Goal: Navigation & Orientation: Find specific page/section

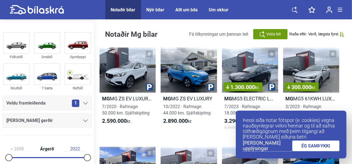
click at [314, 145] on link "ÉG SAMÞYKKI" at bounding box center [316, 146] width 48 height 11
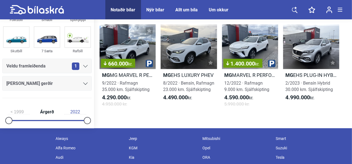
scroll to position [320, 0]
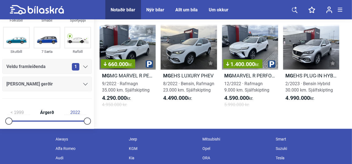
click at [152, 9] on div "Nýir bílar" at bounding box center [156, 9] width 18 height 5
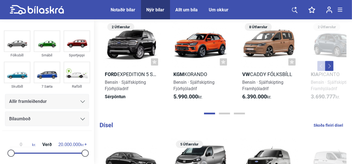
scroll to position [663, 0]
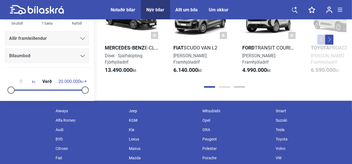
click at [225, 86] on button "Page 2" at bounding box center [224, 87] width 11 height 2
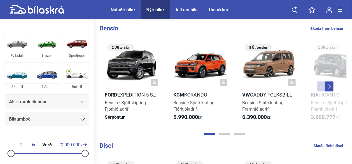
scroll to position [497, 0]
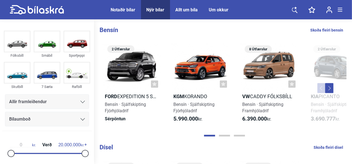
click at [329, 83] on button "Next" at bounding box center [329, 88] width 8 height 10
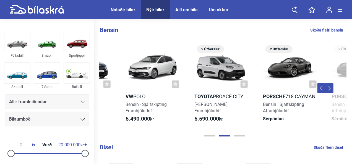
scroll to position [0, 254]
click at [328, 83] on button "Next" at bounding box center [329, 88] width 8 height 10
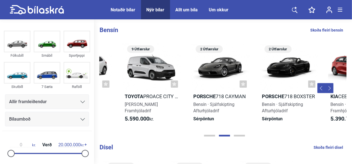
scroll to position [0, 433]
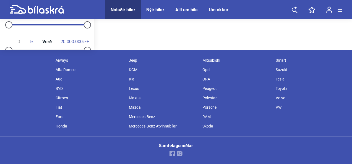
scroll to position [115, 0]
